Goal: Information Seeking & Learning: Find specific fact

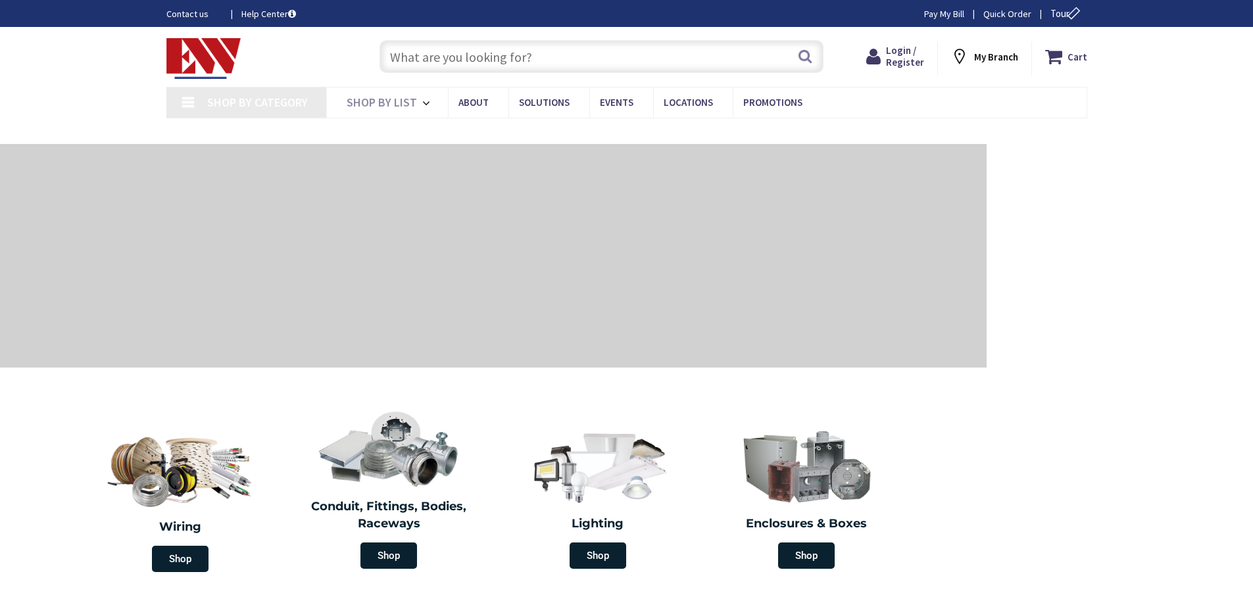
type input "[PERSON_NAME][GEOGRAPHIC_DATA], [GEOGRAPHIC_DATA]"
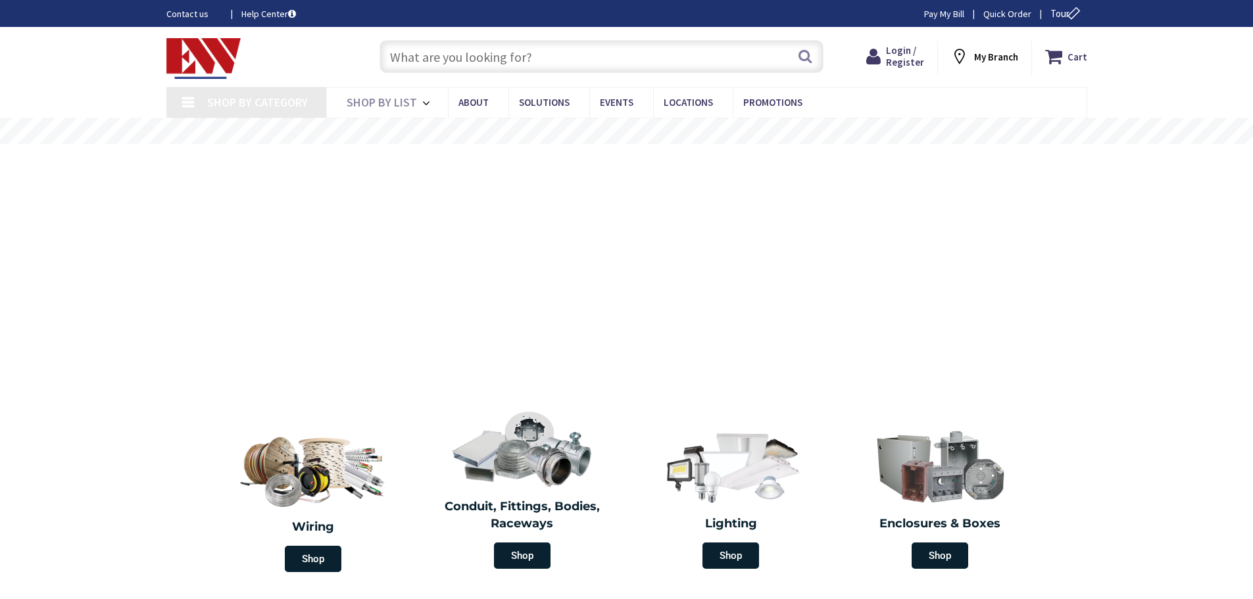
click at [481, 62] on input "text" at bounding box center [601, 56] width 444 height 33
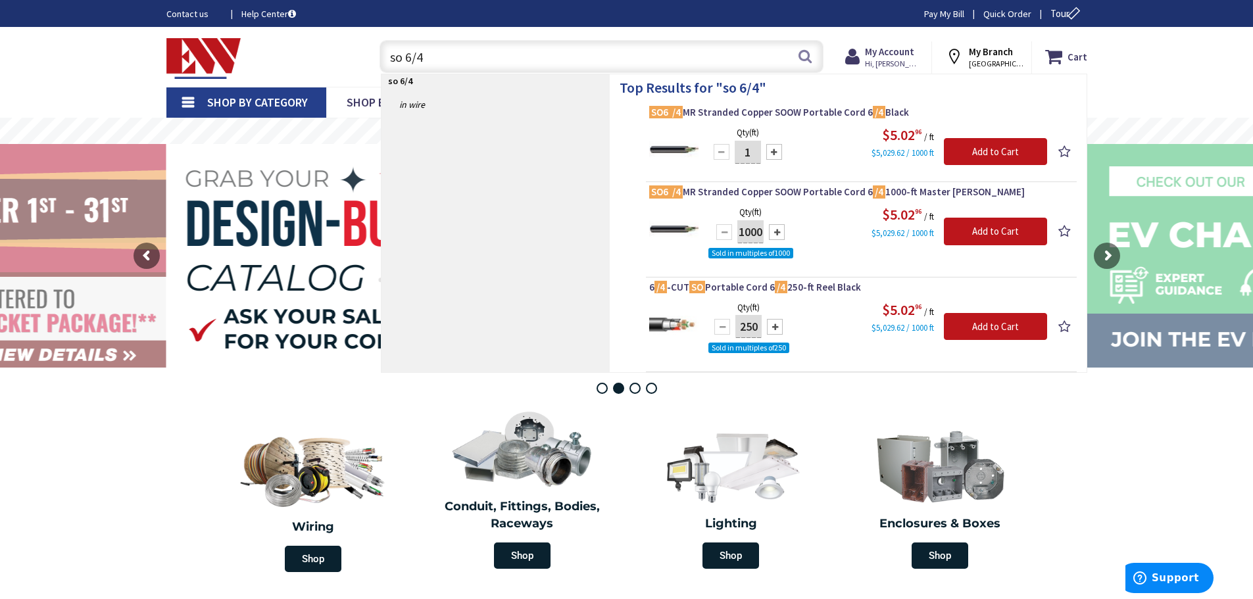
type input "so 6/4"
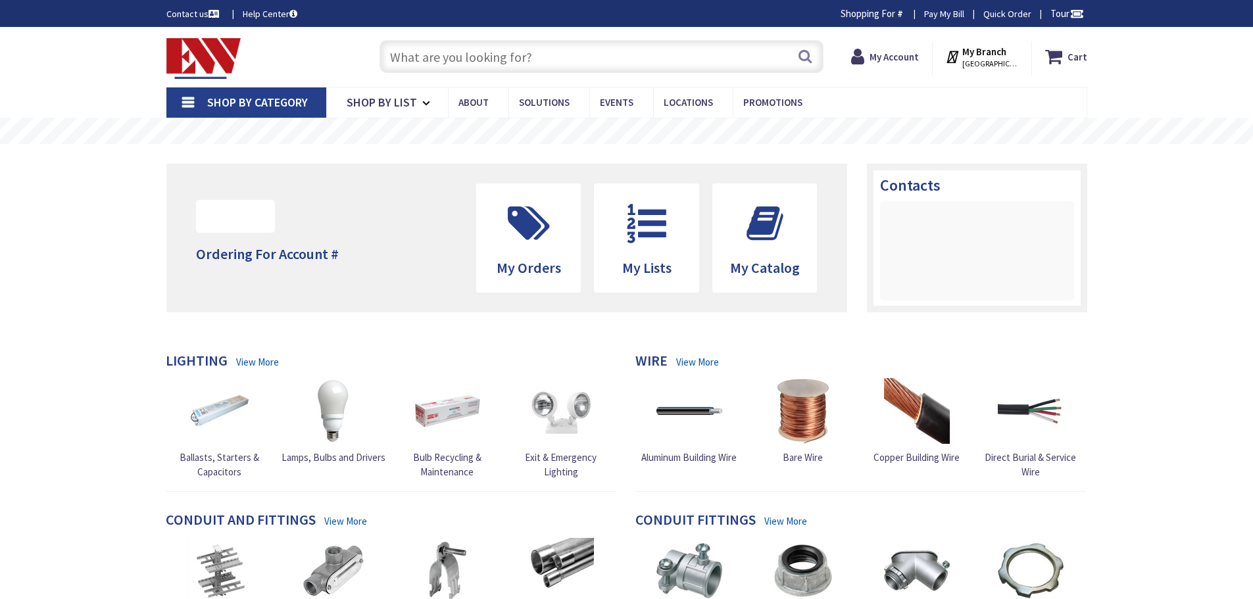
click at [516, 59] on input "text" at bounding box center [601, 56] width 444 height 33
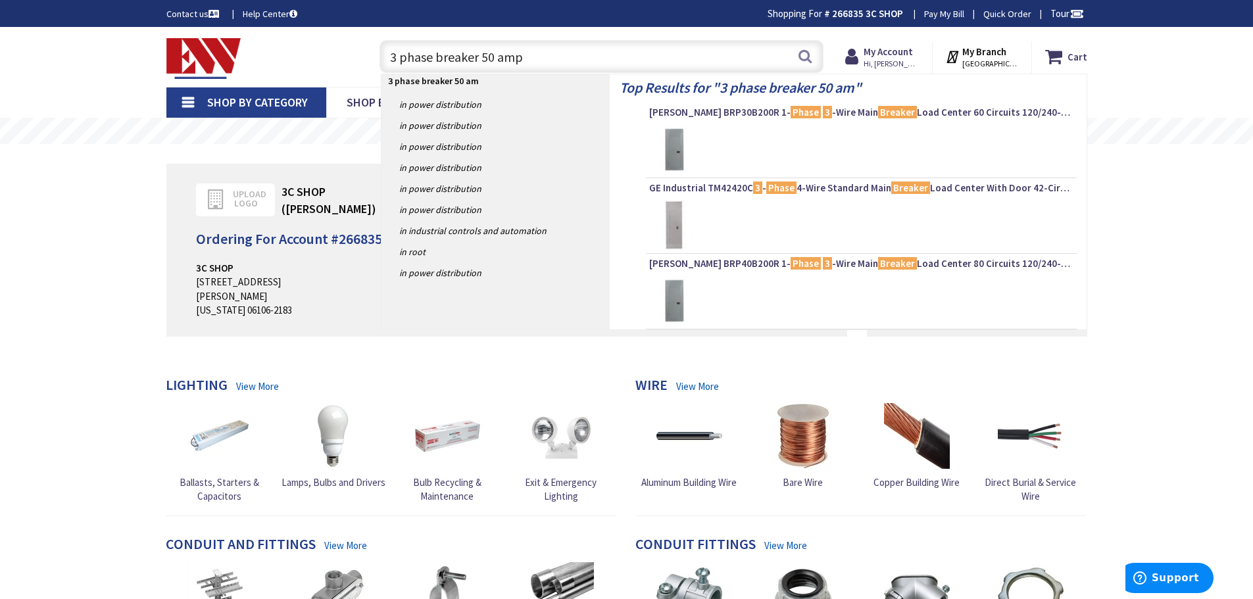
type input "3 phase breaker 50 amps"
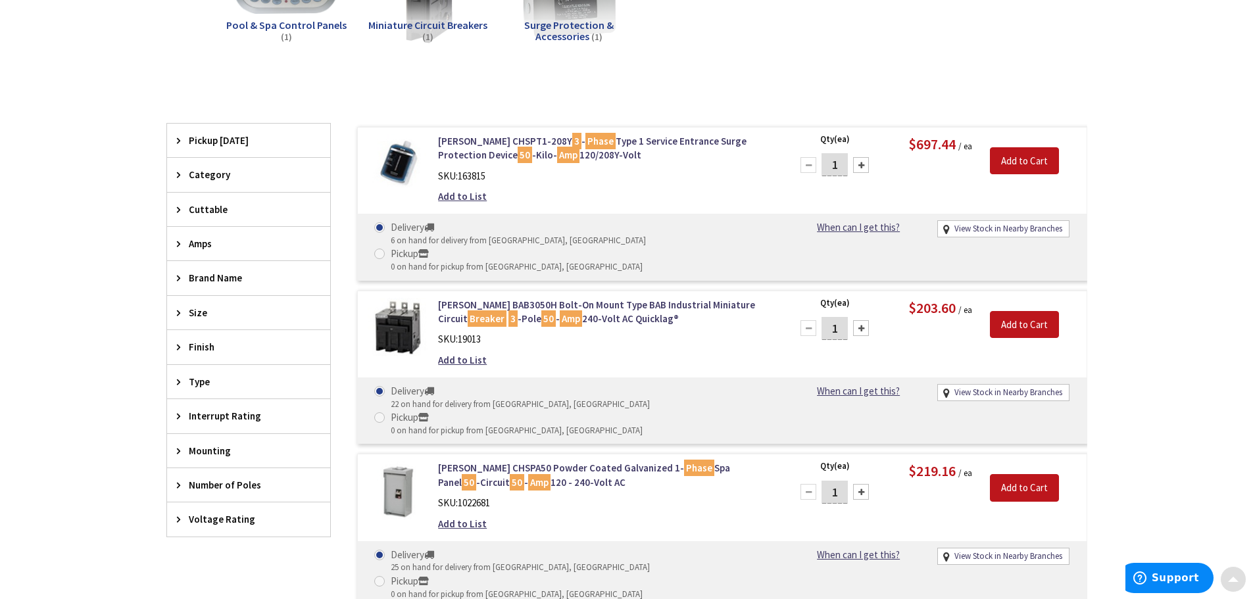
scroll to position [263, 0]
